Goal: Transaction & Acquisition: Purchase product/service

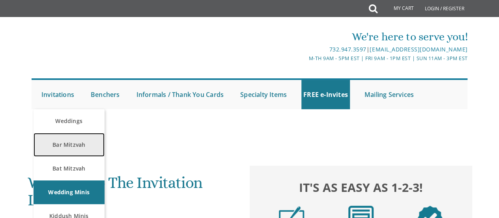
click at [67, 143] on link "Bar Mitzvah" at bounding box center [69, 145] width 71 height 24
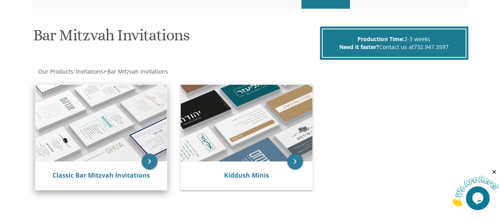
scroll to position [118, 0]
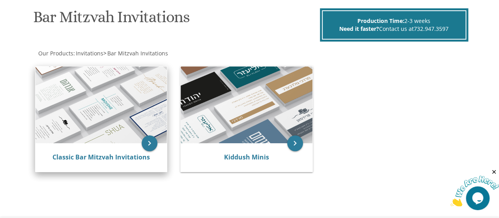
click at [119, 141] on img at bounding box center [102, 104] width 132 height 77
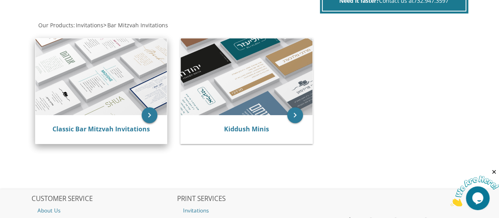
scroll to position [197, 0]
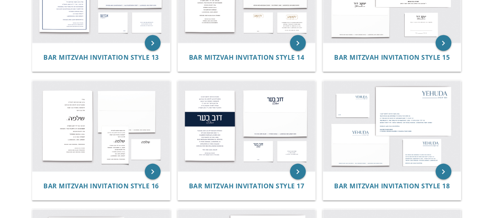
scroll to position [750, 0]
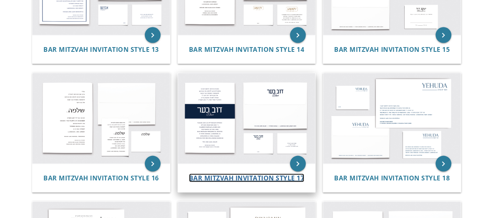
click at [281, 173] on span "Bar Mitzvah Invitation Style 17" at bounding box center [247, 177] width 116 height 9
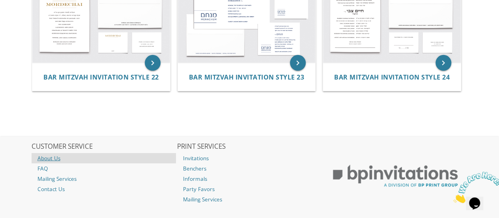
scroll to position [1068, 0]
